Goal: Task Accomplishment & Management: Manage account settings

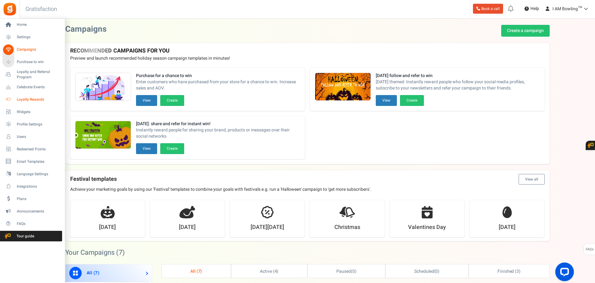
click at [39, 100] on span "Loyalty Rewards" at bounding box center [38, 99] width 43 height 5
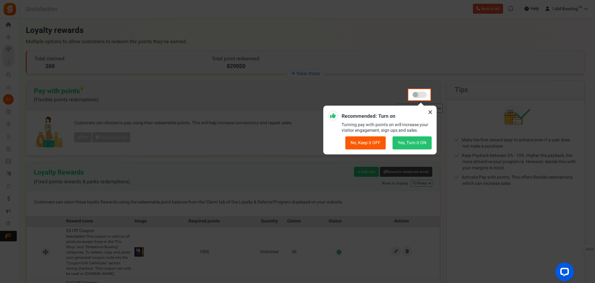
click at [375, 142] on button "No, Keep it OFF" at bounding box center [365, 142] width 40 height 13
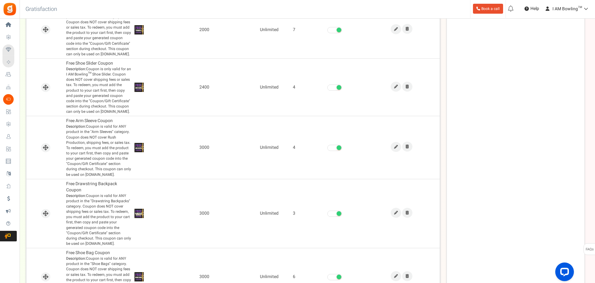
scroll to position [497, 0]
click at [400, 147] on link at bounding box center [395, 147] width 11 height 10
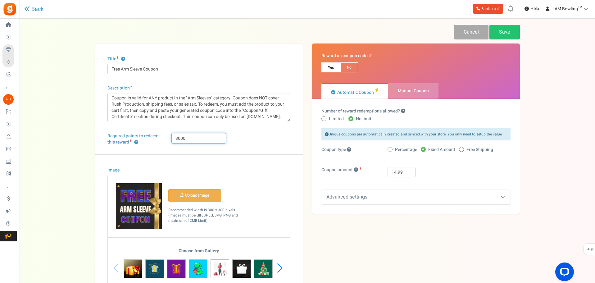
drag, startPoint x: 178, startPoint y: 139, endPoint x: 196, endPoint y: 139, distance: 17.7
click at [196, 139] on input "3000" at bounding box center [198, 138] width 55 height 11
click at [395, 170] on input "14.99" at bounding box center [401, 172] width 28 height 11
type input "17.99"
click at [180, 139] on input "3000" at bounding box center [198, 138] width 55 height 11
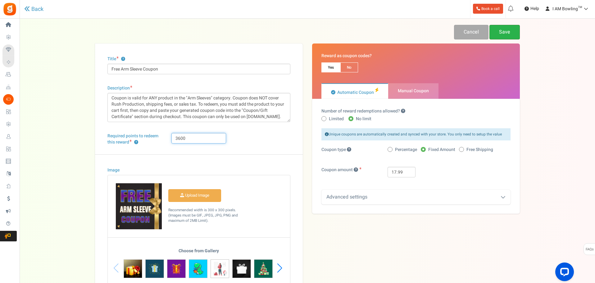
type input "3600"
click at [506, 31] on link "Save" at bounding box center [504, 32] width 30 height 15
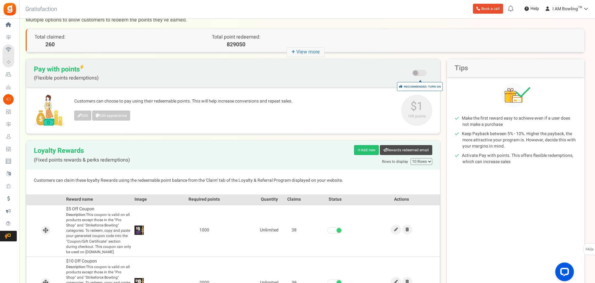
scroll to position [15, 0]
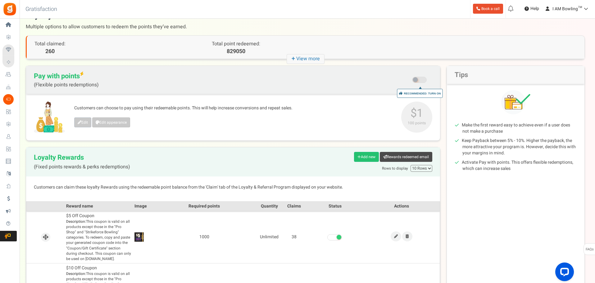
drag, startPoint x: 417, startPoint y: 168, endPoint x: 417, endPoint y: 171, distance: 3.1
click at [417, 168] on select "10 Rows 20 Rows 50 Rows" at bounding box center [421, 168] width 22 height 7
select select "50"
click at [410, 165] on select "10 Rows 20 Rows 50 Rows" at bounding box center [421, 168] width 22 height 7
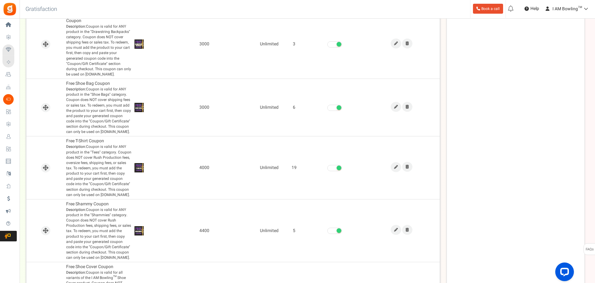
scroll to position [666, 0]
click at [393, 227] on link at bounding box center [395, 229] width 11 height 10
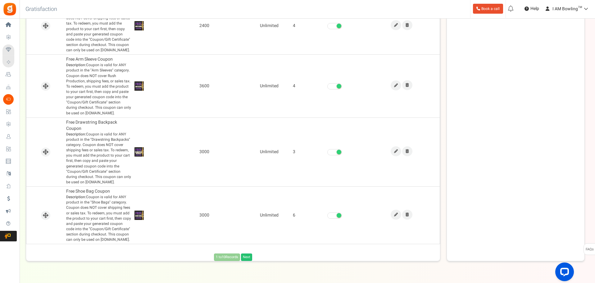
scroll to position [558, 0]
click at [392, 153] on link at bounding box center [395, 151] width 11 height 10
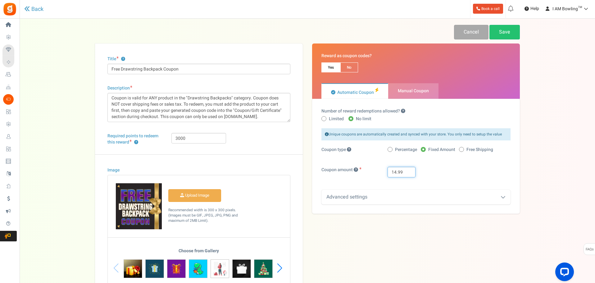
click at [396, 171] on input "14.99" at bounding box center [401, 172] width 28 height 11
type input "17.99"
click at [178, 137] on input "3000" at bounding box center [198, 138] width 55 height 11
type input "3600"
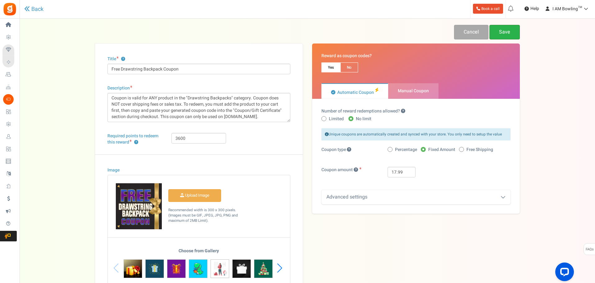
click at [507, 35] on link "Save" at bounding box center [504, 32] width 30 height 15
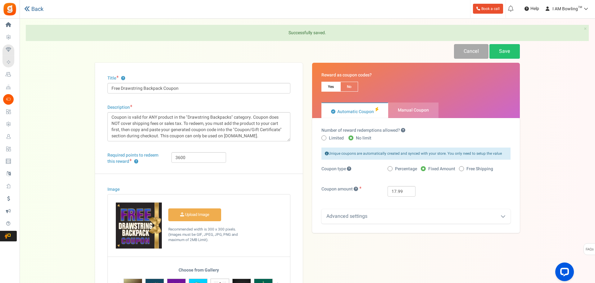
click at [29, 9] on icon at bounding box center [27, 9] width 6 height 6
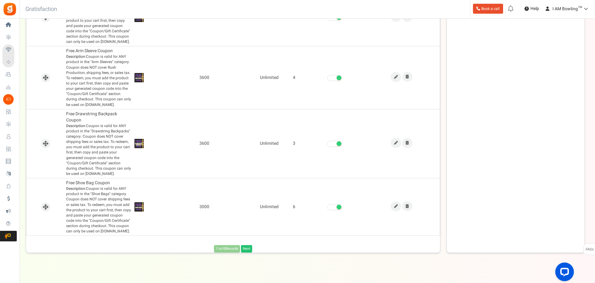
scroll to position [573, 0]
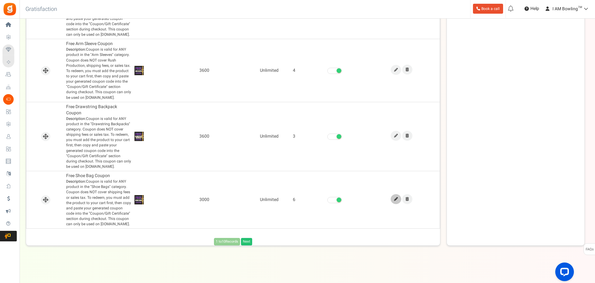
click at [393, 198] on link at bounding box center [395, 199] width 11 height 10
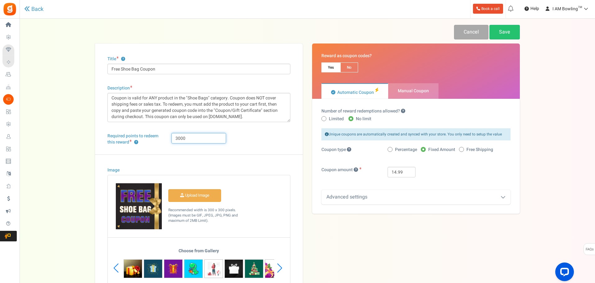
click at [180, 138] on input "3000" at bounding box center [198, 138] width 55 height 11
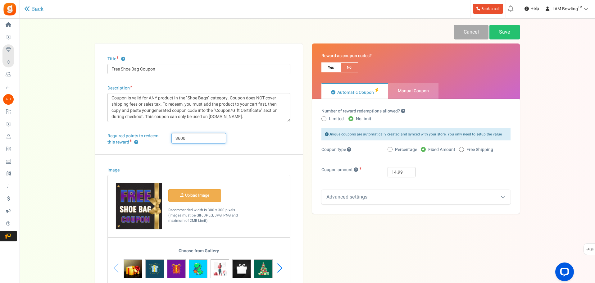
type input "3600"
drag, startPoint x: 395, startPoint y: 173, endPoint x: 399, endPoint y: 178, distance: 6.6
click at [395, 173] on input "14.99" at bounding box center [401, 172] width 28 height 11
type input "17.99"
click at [443, 206] on div "Number of reward redemptions allowed? Limited No limit Enter the maximum number…" at bounding box center [416, 156] width 208 height 115
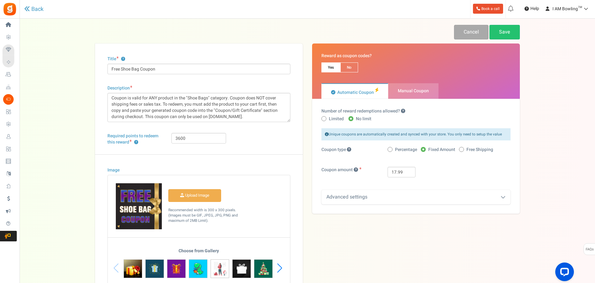
click at [445, 198] on div "Advanced settings" at bounding box center [415, 197] width 189 height 15
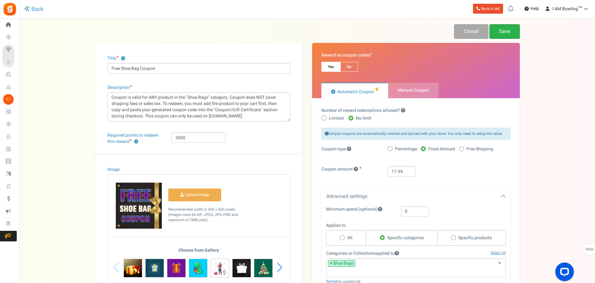
scroll to position [0, 0]
click at [503, 32] on link "Save" at bounding box center [504, 32] width 30 height 15
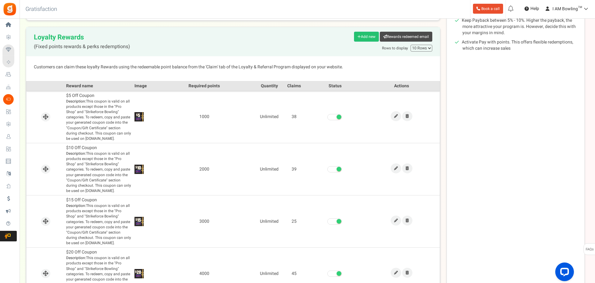
scroll to position [124, 0]
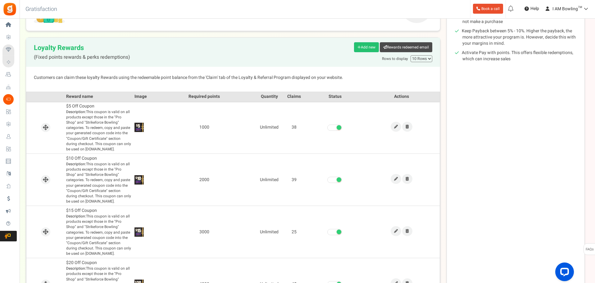
click at [420, 57] on select "10 Rows 20 Rows 50 Rows" at bounding box center [421, 58] width 22 height 7
select select "50"
click at [410, 55] on select "10 Rows 20 Rows 50 Rows" at bounding box center [421, 58] width 22 height 7
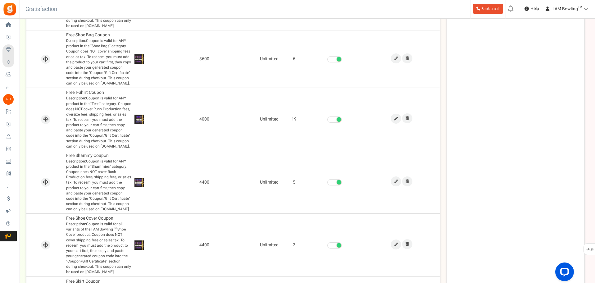
scroll to position [713, 0]
click at [396, 118] on icon at bounding box center [396, 119] width 4 height 4
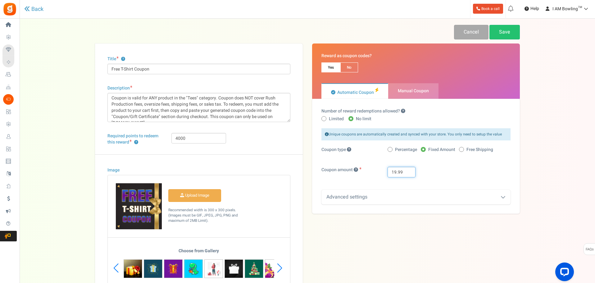
click at [395, 172] on input "19.99" at bounding box center [401, 172] width 28 height 11
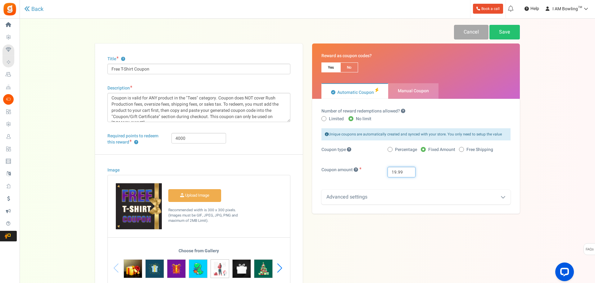
drag, startPoint x: 396, startPoint y: 172, endPoint x: 384, endPoint y: 172, distance: 11.8
click at [384, 172] on div "19.99" at bounding box center [449, 172] width 132 height 11
type input "21.99"
drag, startPoint x: 178, startPoint y: 139, endPoint x: 226, endPoint y: 137, distance: 48.5
click at [226, 137] on div "4000" at bounding box center [199, 138] width 64 height 11
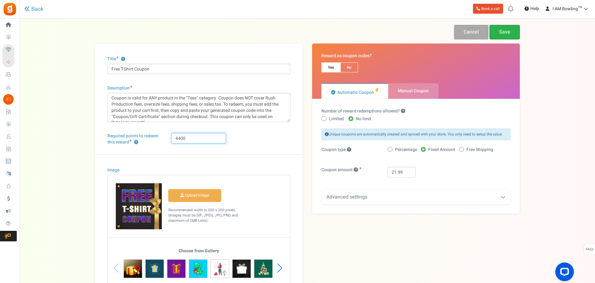
type input "4400"
click at [505, 33] on link "Save" at bounding box center [504, 32] width 30 height 15
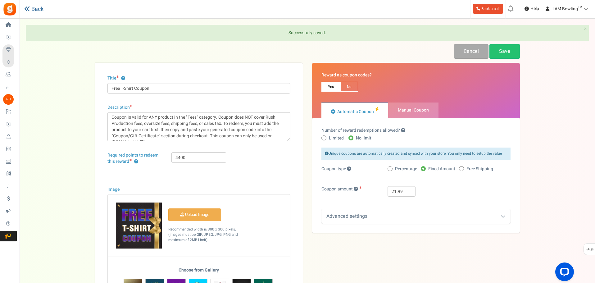
click at [38, 6] on link "Back" at bounding box center [33, 9] width 19 height 7
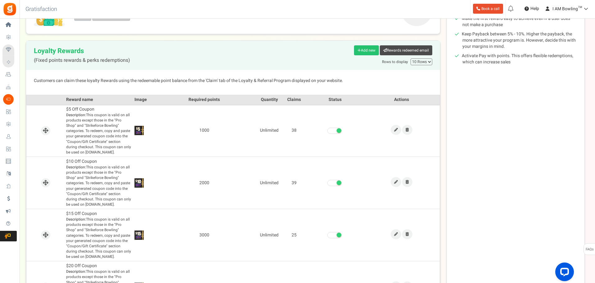
scroll to position [108, 0]
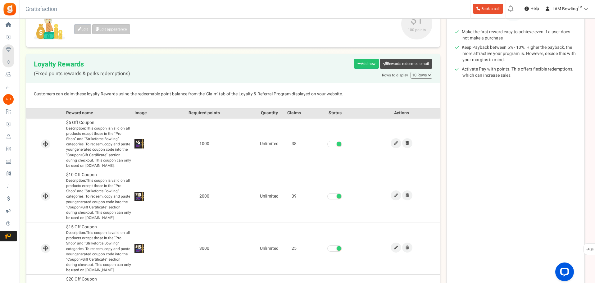
click at [423, 73] on select "10 Rows 20 Rows 50 Rows" at bounding box center [421, 75] width 22 height 7
select select "50"
click at [410, 72] on select "10 Rows 20 Rows 50 Rows" at bounding box center [421, 75] width 22 height 7
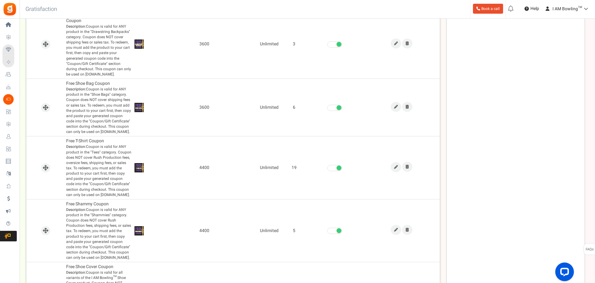
scroll to position [666, 0]
click at [394, 227] on link at bounding box center [395, 229] width 11 height 10
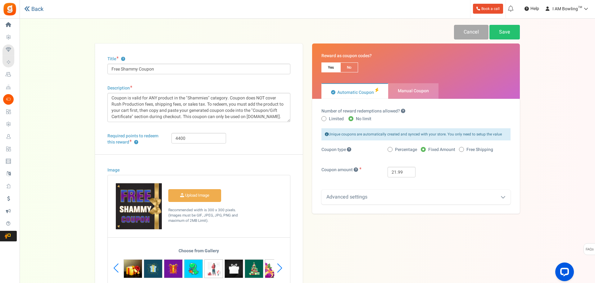
click at [39, 8] on link "Back" at bounding box center [33, 9] width 19 height 7
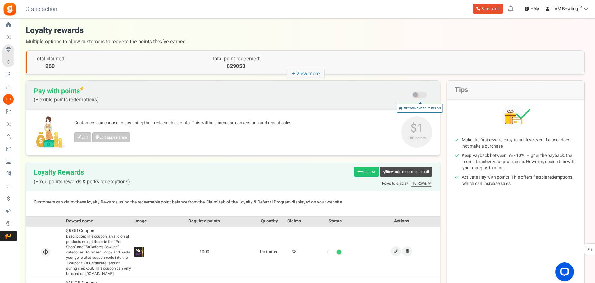
click at [420, 188] on div "Loyalty Rewards (Fixed points rewards & perks redemptions) Add new Rewards rede…" at bounding box center [233, 176] width 414 height 29
click at [421, 182] on select "10 Rows 20 Rows 50 Rows" at bounding box center [421, 183] width 22 height 7
select select "50"
click at [410, 180] on select "10 Rows 20 Rows 50 Rows" at bounding box center [421, 183] width 22 height 7
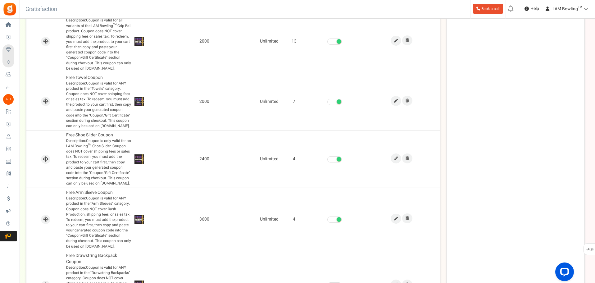
scroll to position [410, 0]
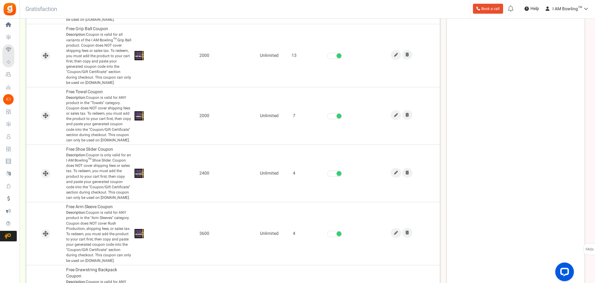
drag, startPoint x: 311, startPoint y: 195, endPoint x: 504, endPoint y: 75, distance: 227.5
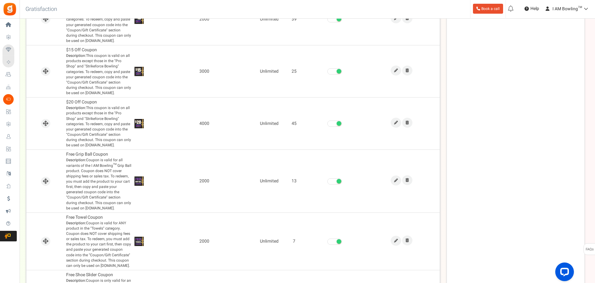
scroll to position [286, 0]
